Goal: Transaction & Acquisition: Purchase product/service

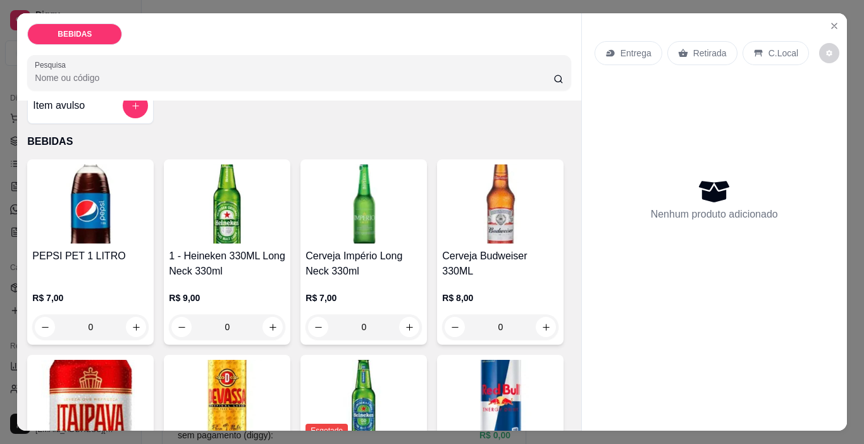
scroll to position [63, 0]
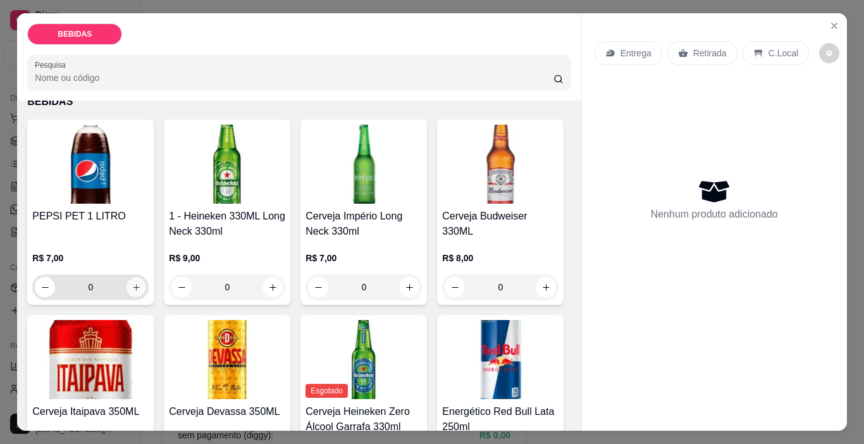
click at [127, 287] on button "increase-product-quantity" at bounding box center [137, 288] width 20 height 20
type input "1"
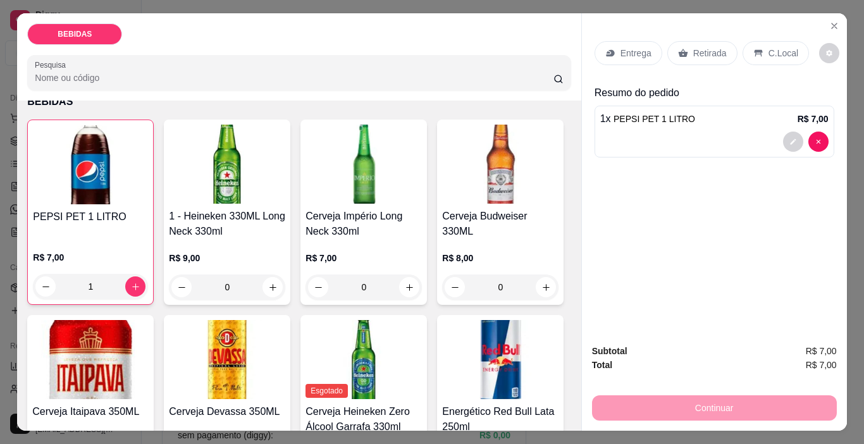
click at [749, 42] on div "C.Local" at bounding box center [776, 53] width 66 height 24
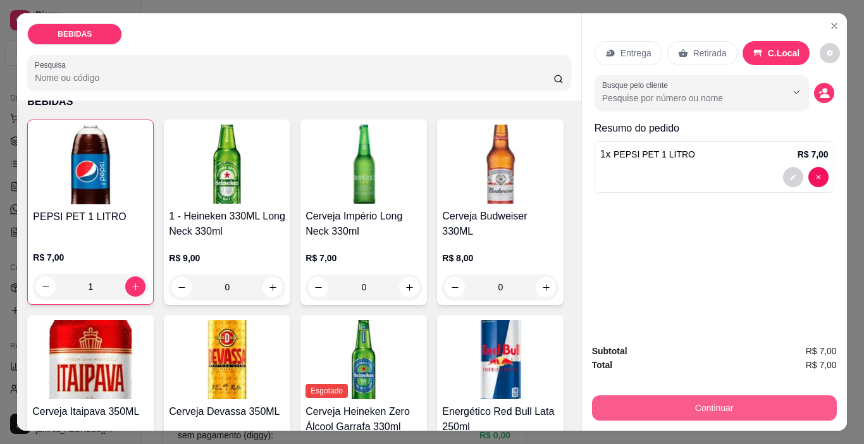
click at [738, 399] on button "Continuar" at bounding box center [714, 407] width 245 height 25
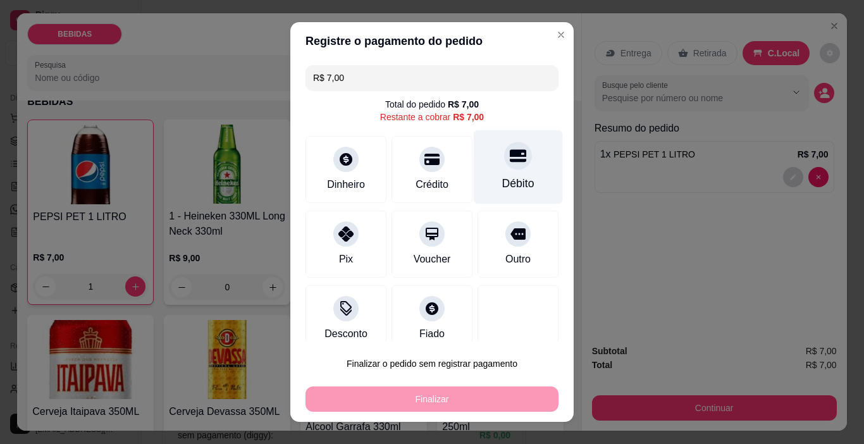
click at [510, 152] on icon at bounding box center [518, 156] width 16 height 13
type input "R$ 0,00"
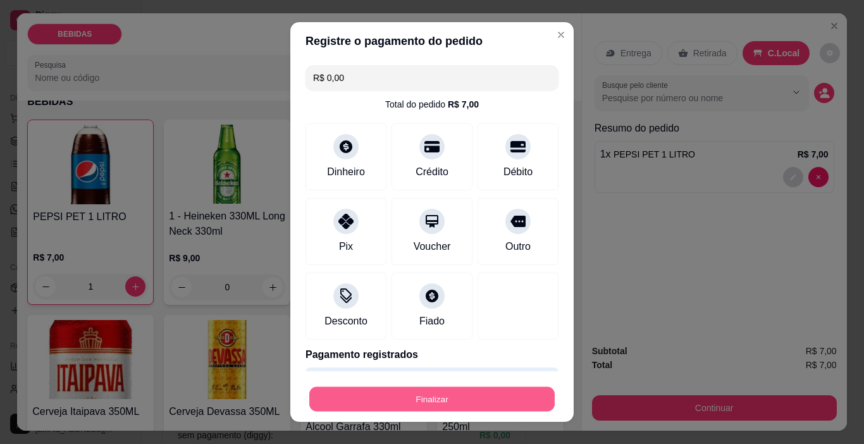
click at [460, 390] on button "Finalizar" at bounding box center [431, 399] width 245 height 25
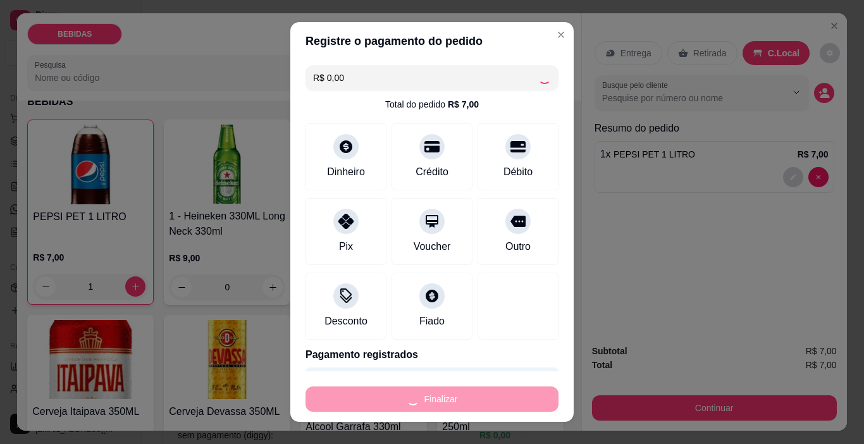
type input "0"
type input "-R$ 7,00"
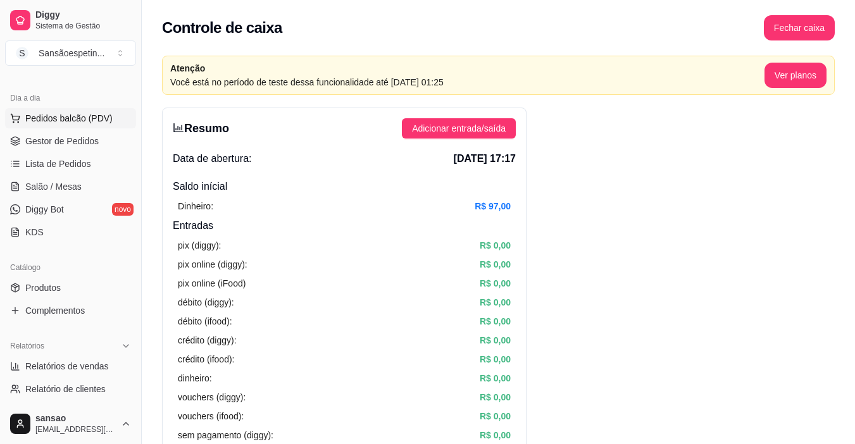
click at [62, 116] on span "Pedidos balcão (PDV)" at bounding box center [68, 118] width 87 height 13
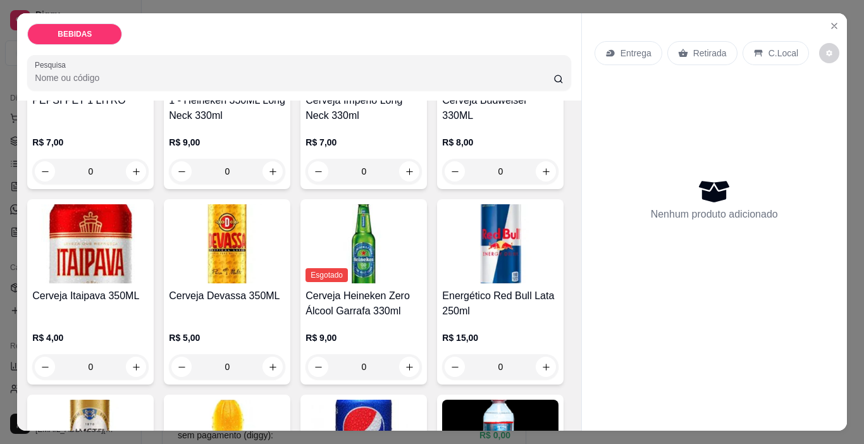
scroll to position [190, 0]
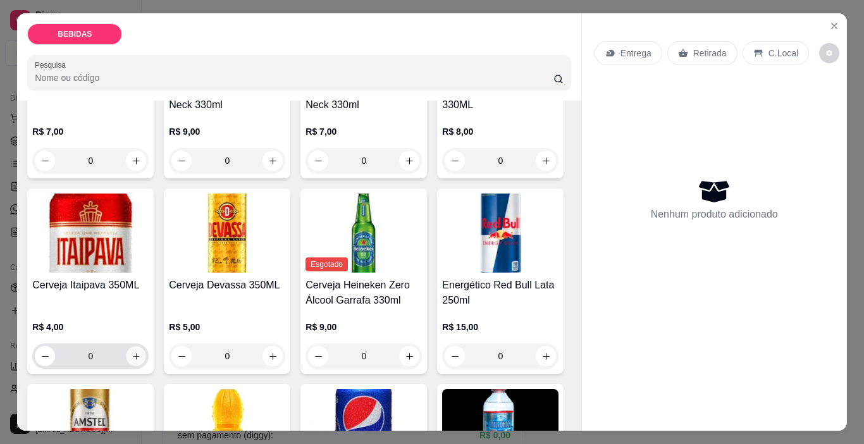
click at [141, 352] on icon "increase-product-quantity" at bounding box center [136, 356] width 9 height 9
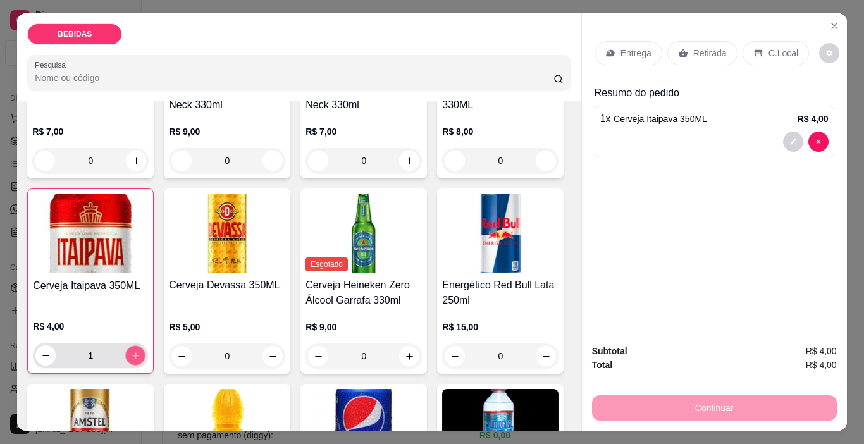
click at [140, 351] on icon "increase-product-quantity" at bounding box center [135, 355] width 9 height 9
type input "3"
click at [634, 211] on div "Entrega Retirada C.Local Resumo do pedido 3 x Cerveja Itaipava 350ML R$ 12,00" at bounding box center [714, 173] width 265 height 321
click at [790, 139] on icon "decrease-product-quantity" at bounding box center [793, 142] width 6 height 6
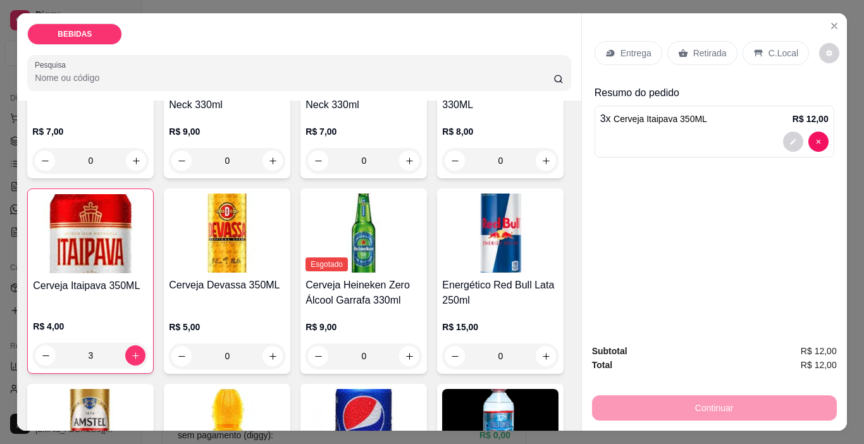
click at [734, 206] on div "Entrega Retirada C.Local Resumo do pedido 3 x Cerveja Itaipava 350ML R$ 12,00" at bounding box center [714, 173] width 265 height 321
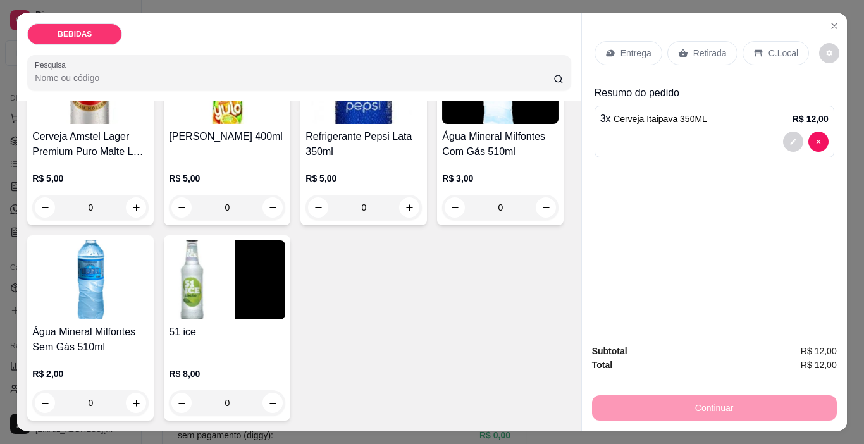
scroll to position [715, 0]
click at [405, 203] on icon "increase-product-quantity" at bounding box center [409, 207] width 9 height 9
type input "1"
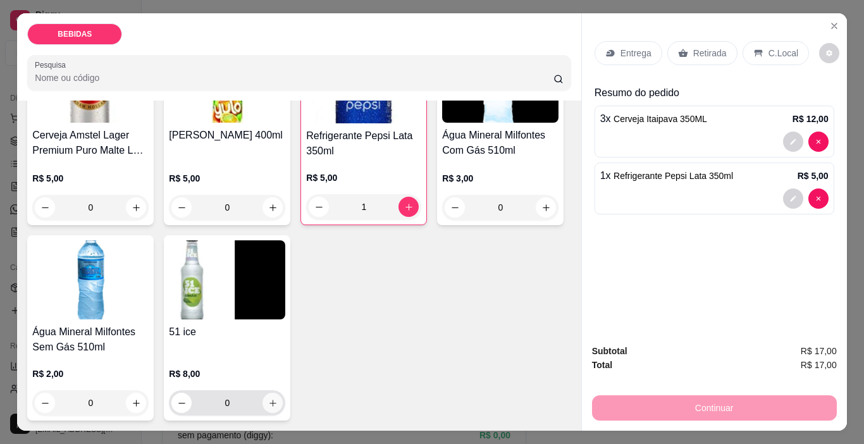
click at [271, 404] on icon "increase-product-quantity" at bounding box center [272, 403] width 9 height 9
type input "1"
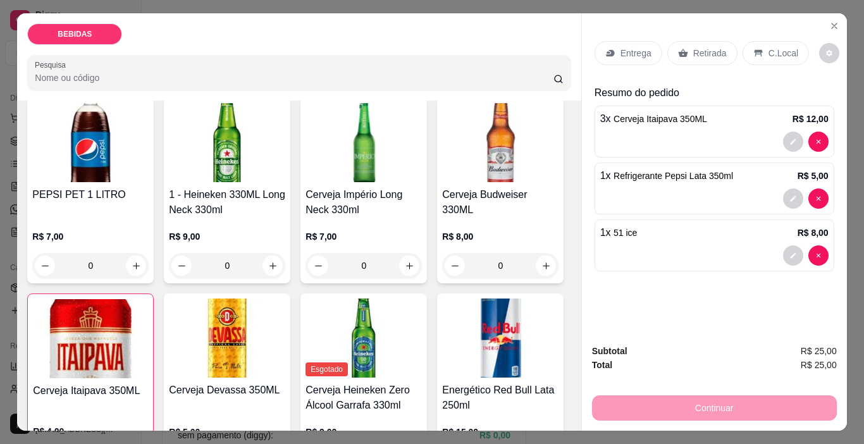
scroll to position [0, 0]
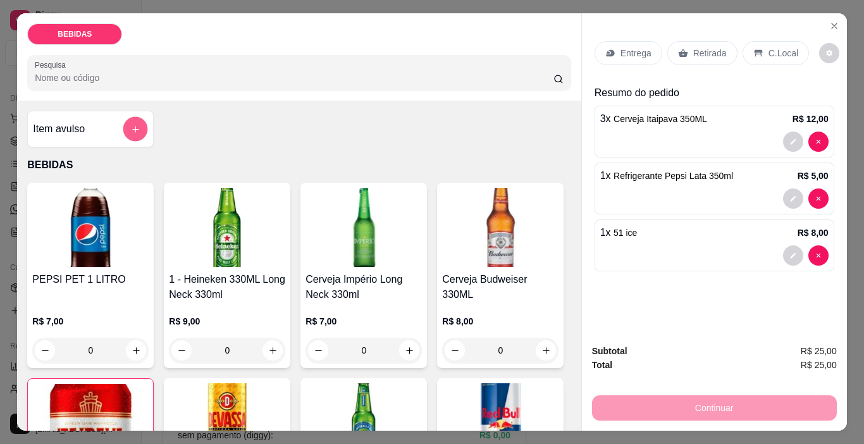
click at [123, 127] on button "add-separate-item" at bounding box center [135, 129] width 25 height 25
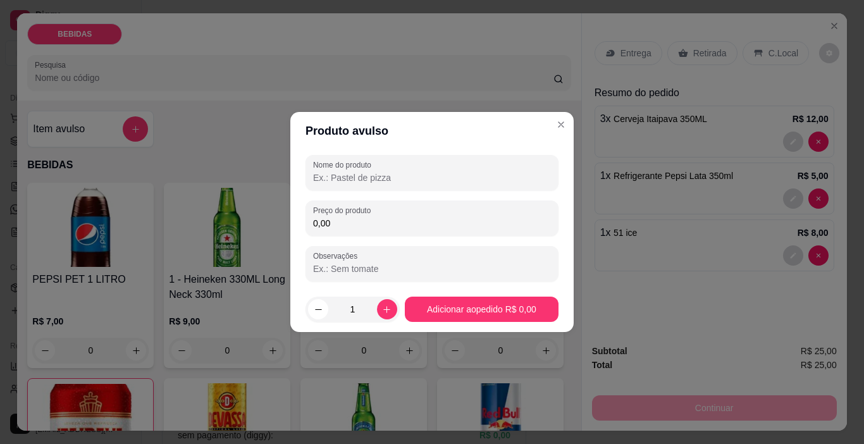
click at [385, 178] on input "Nome do produto" at bounding box center [432, 177] width 238 height 13
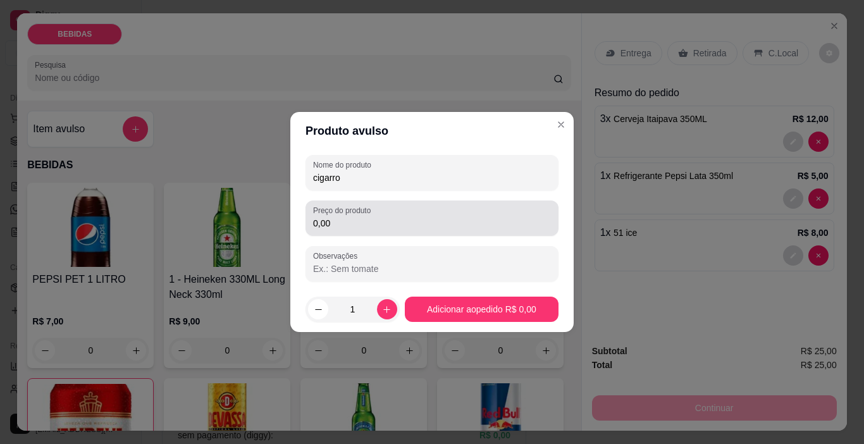
type input "cigarro"
click at [391, 218] on input "0,00" at bounding box center [432, 223] width 238 height 13
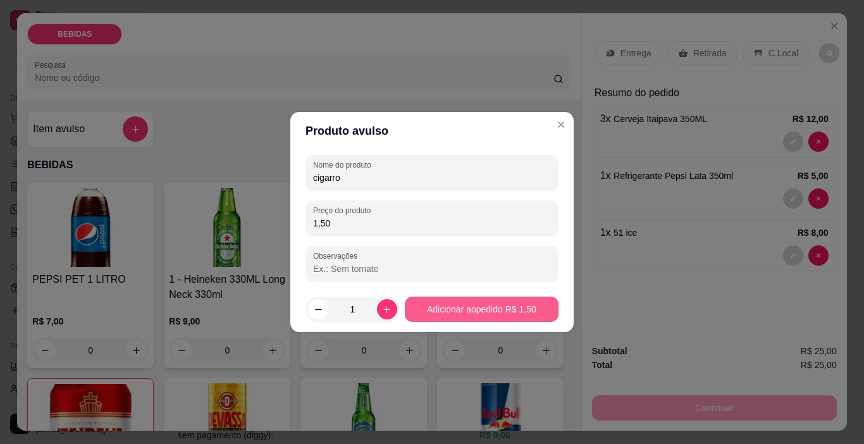
type input "1,50"
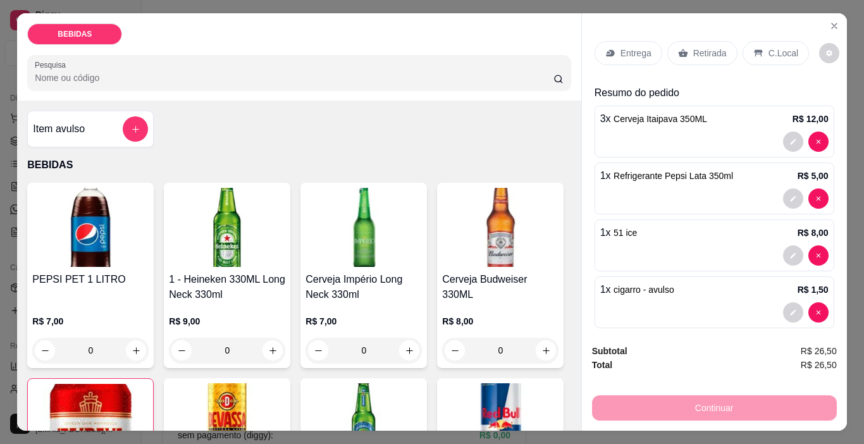
click at [769, 47] on p "C.Local" at bounding box center [784, 53] width 30 height 13
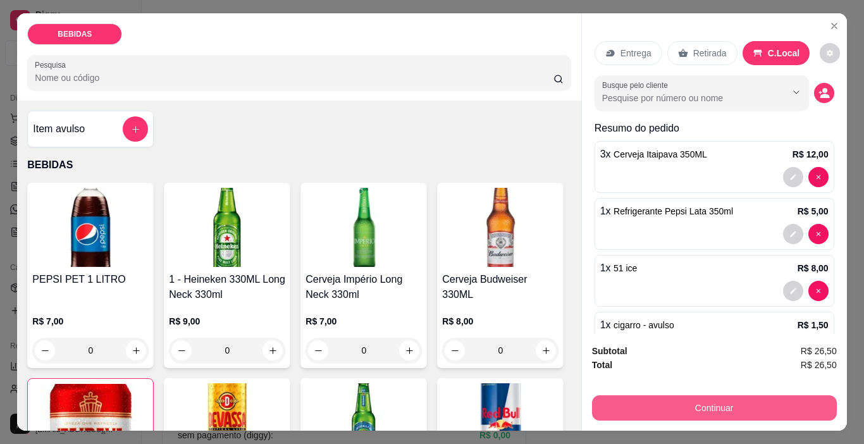
click at [671, 402] on button "Continuar" at bounding box center [714, 407] width 245 height 25
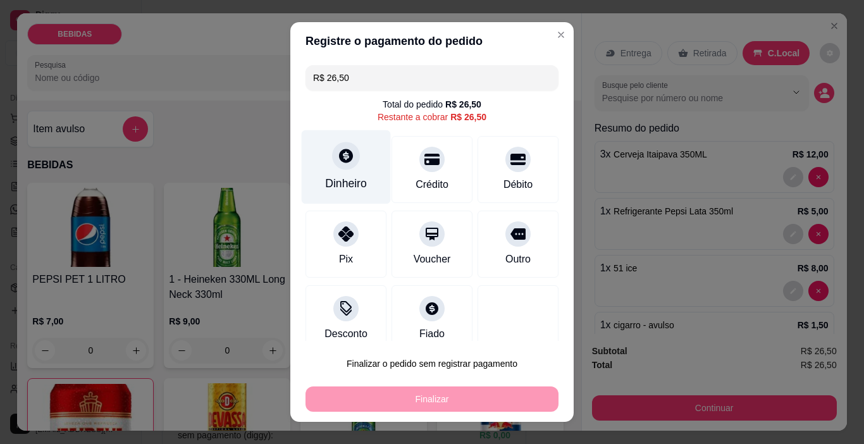
click at [336, 173] on div "Dinheiro" at bounding box center [346, 167] width 89 height 74
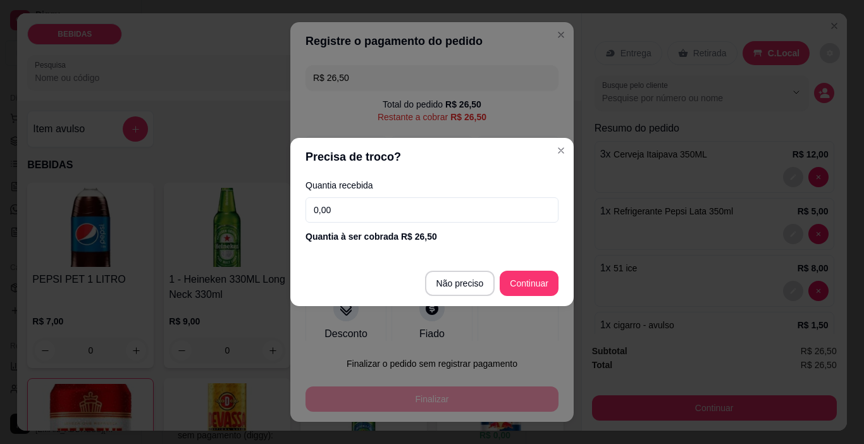
click at [435, 201] on input "0,00" at bounding box center [432, 209] width 253 height 25
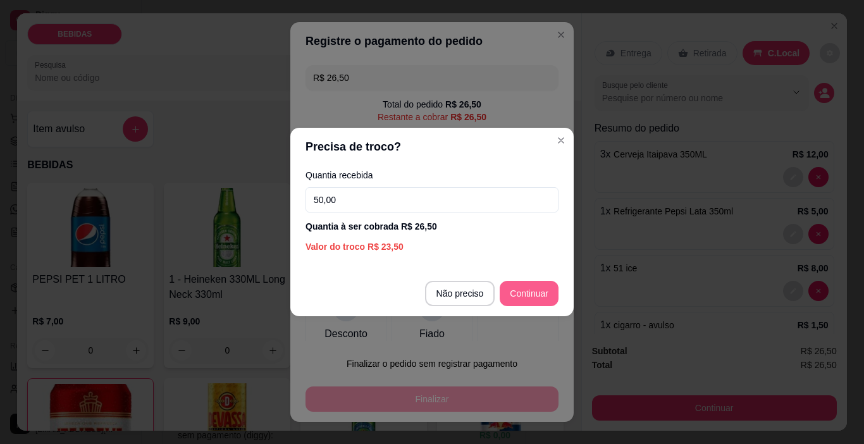
type input "50,00"
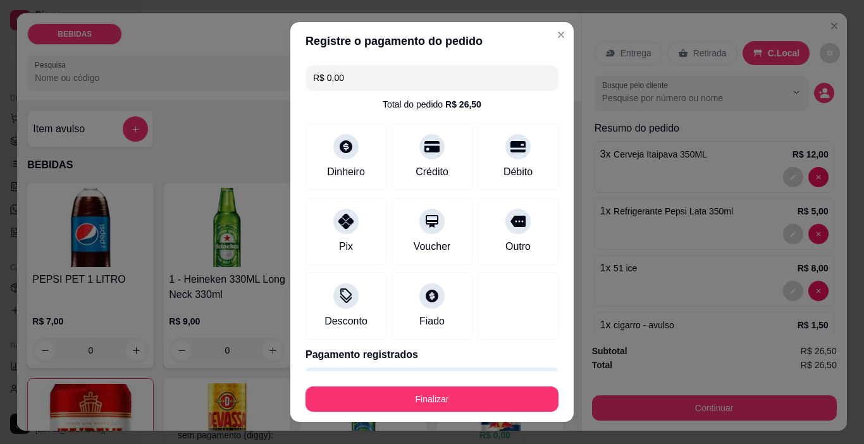
type input "R$ 0,00"
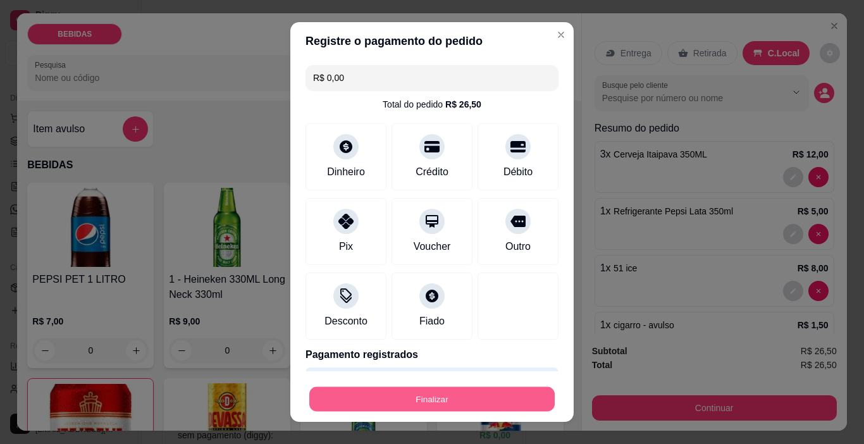
click at [476, 395] on button "Finalizar" at bounding box center [431, 399] width 245 height 25
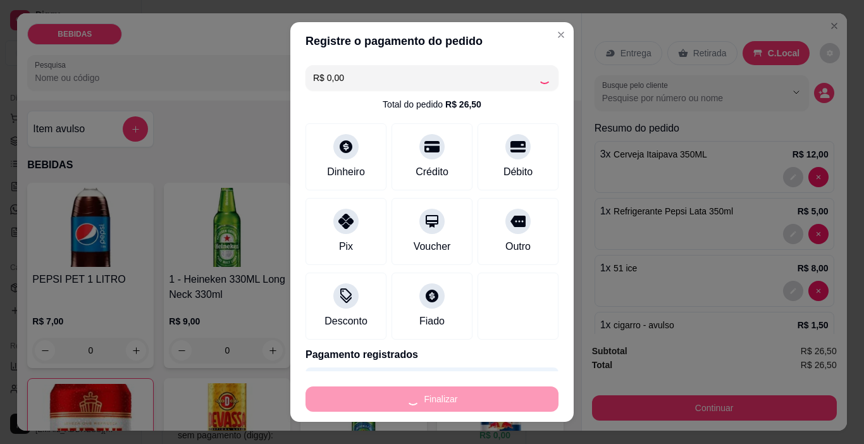
type input "0"
type input "-R$ 26,50"
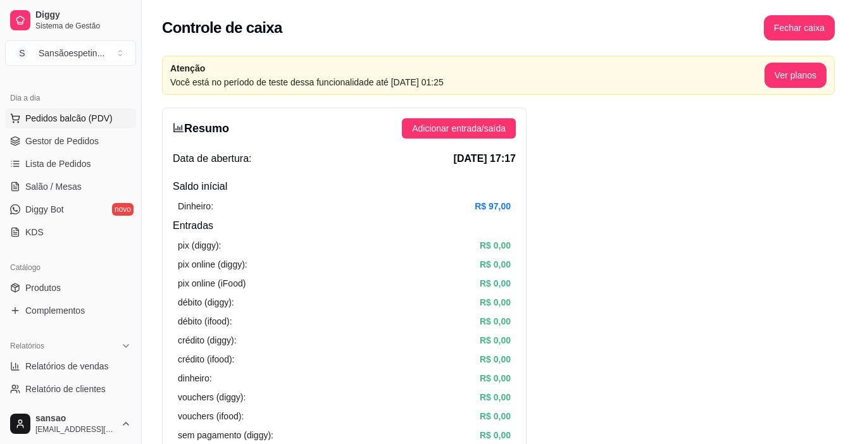
click at [17, 120] on icon at bounding box center [15, 118] width 10 height 10
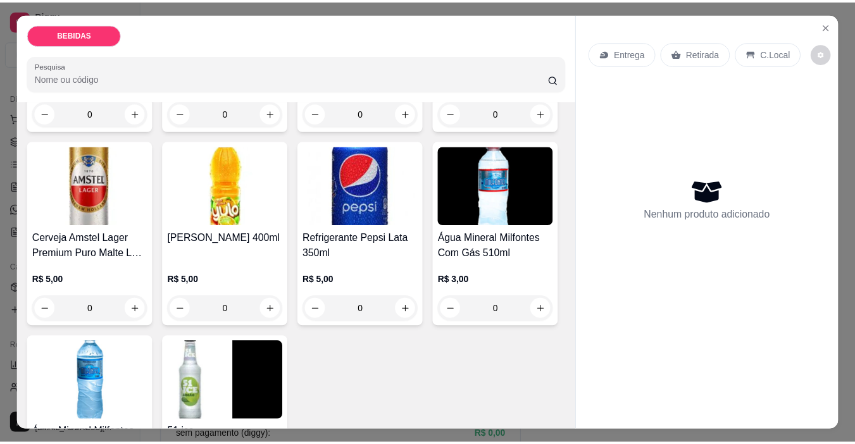
scroll to position [443, 0]
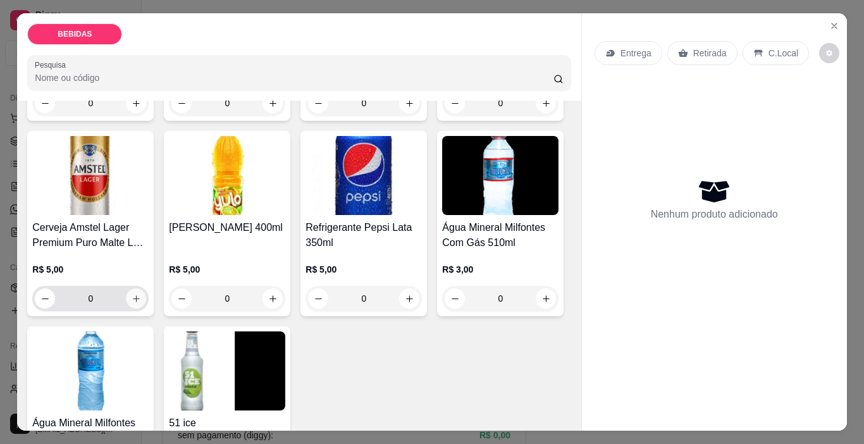
click at [141, 294] on icon "increase-product-quantity" at bounding box center [136, 298] width 9 height 9
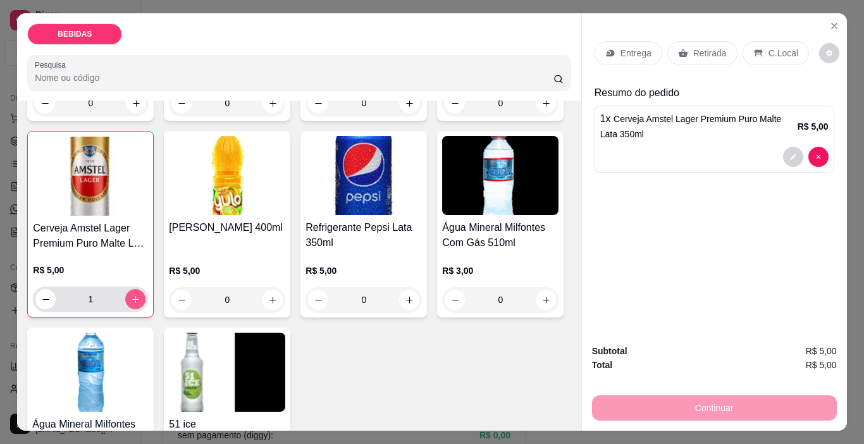
click at [140, 295] on icon "increase-product-quantity" at bounding box center [135, 299] width 9 height 9
type input "2"
click at [753, 48] on icon at bounding box center [758, 53] width 10 height 10
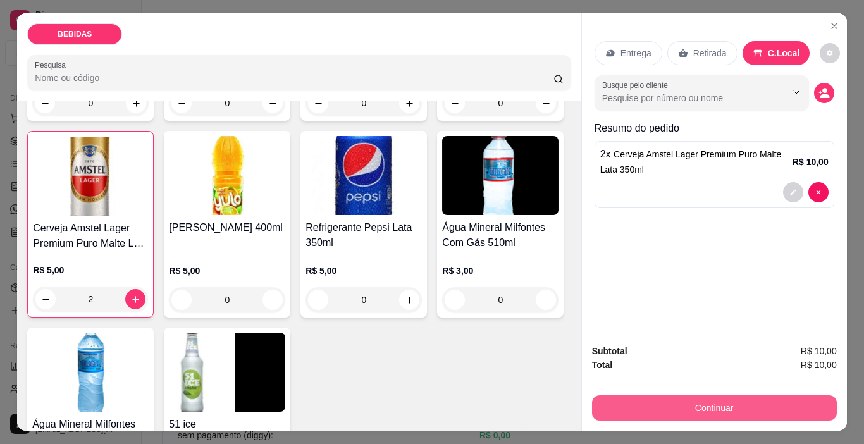
click at [693, 407] on button "Continuar" at bounding box center [714, 407] width 245 height 25
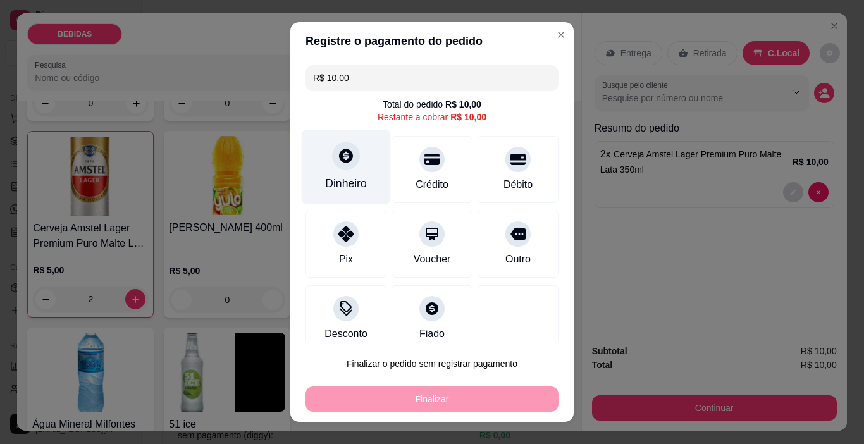
click at [330, 173] on div "Dinheiro" at bounding box center [346, 167] width 89 height 74
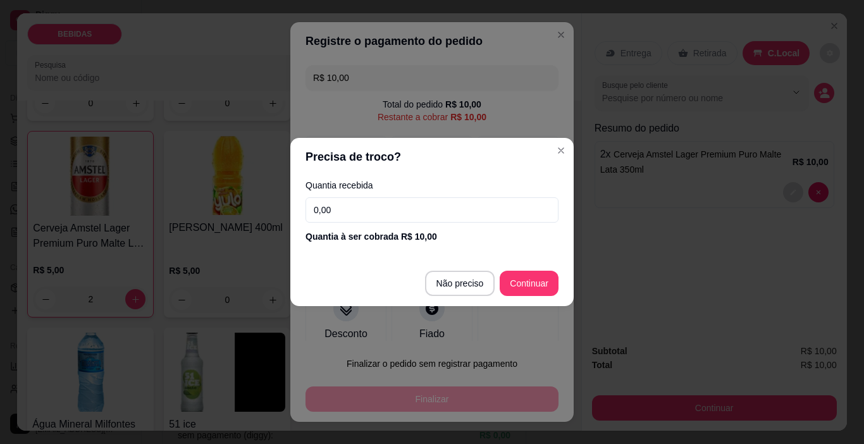
click at [396, 222] on input "0,00" at bounding box center [432, 209] width 253 height 25
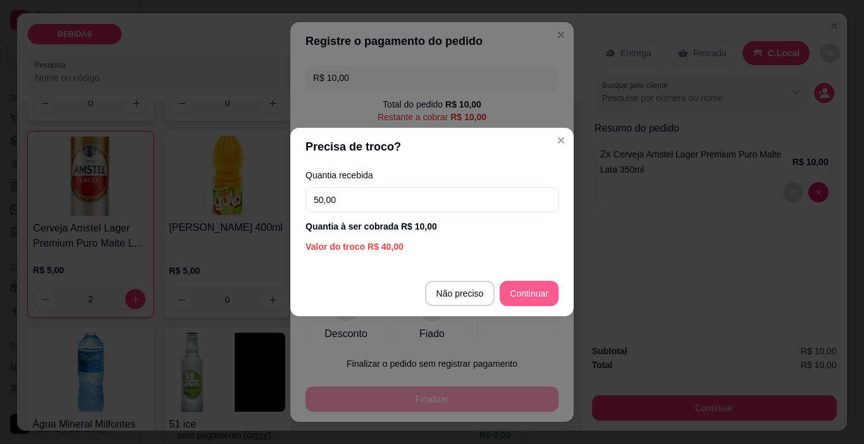
type input "50,00"
type input "R$ 0,00"
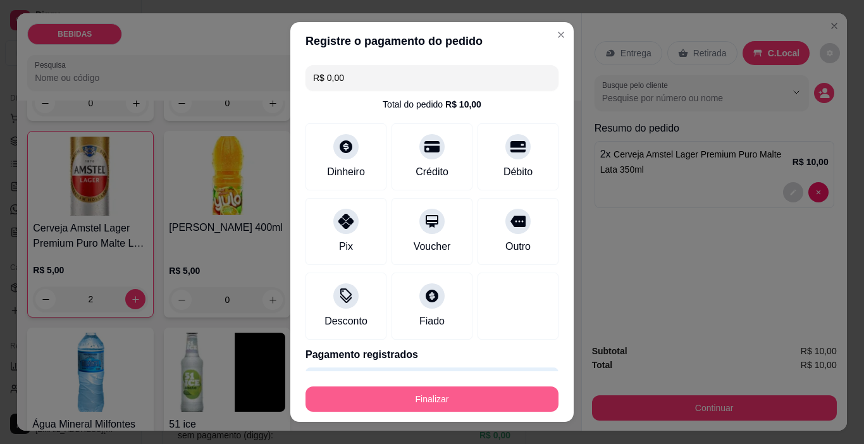
click at [474, 392] on button "Finalizar" at bounding box center [432, 398] width 253 height 25
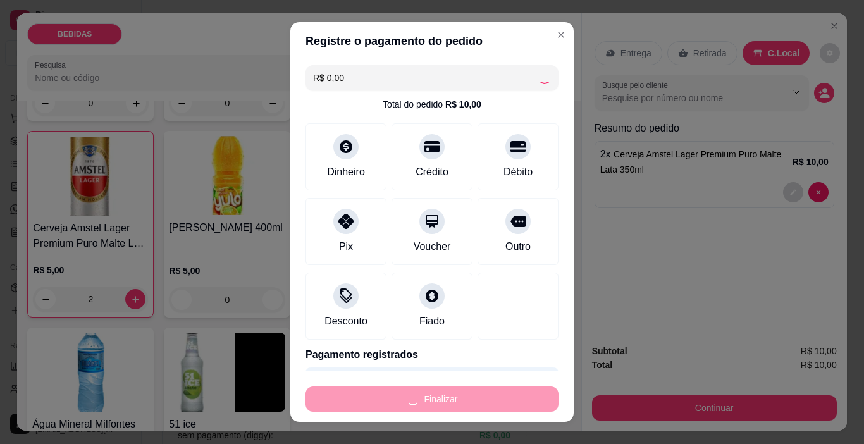
type input "0"
type input "-R$ 10,00"
